Goal: Task Accomplishment & Management: Manage account settings

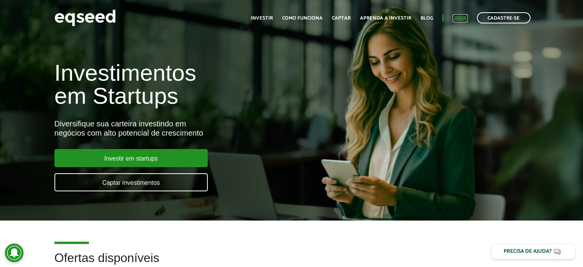
click at [457, 18] on link "Login" at bounding box center [460, 18] width 15 height 5
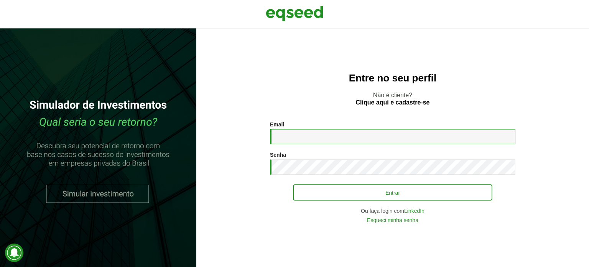
type input "**********"
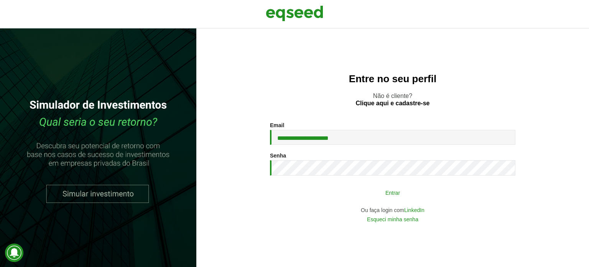
click at [422, 191] on button "Entrar" at bounding box center [392, 192] width 199 height 15
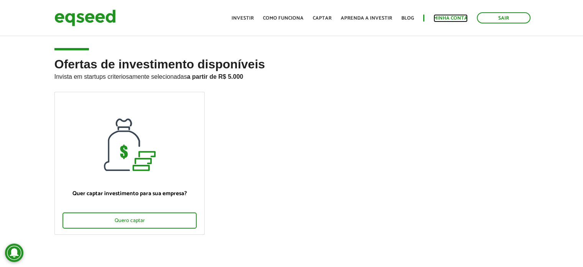
click at [455, 16] on link "Minha conta" at bounding box center [451, 18] width 34 height 5
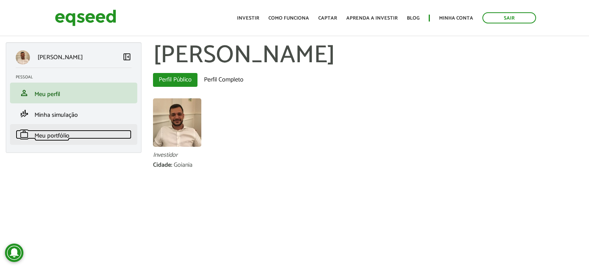
click at [71, 136] on link "work Meu portfólio" at bounding box center [74, 134] width 116 height 9
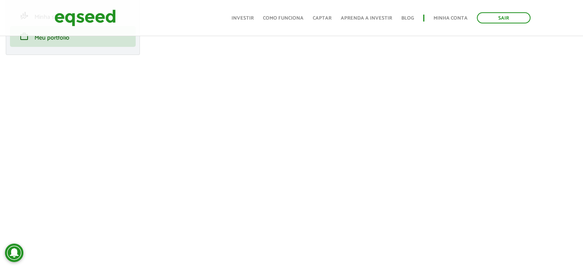
scroll to position [115, 0]
